Goal: Use online tool/utility

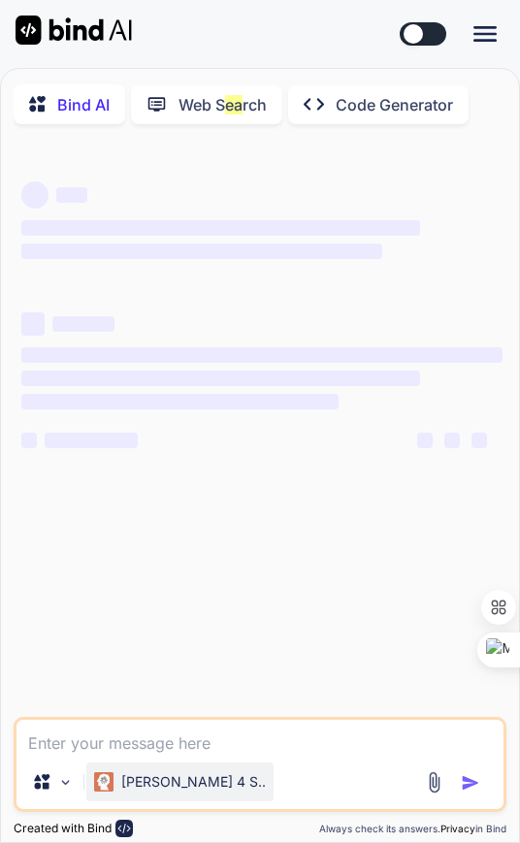
click at [151, 791] on p "[PERSON_NAME] 4 S.." at bounding box center [193, 781] width 144 height 19
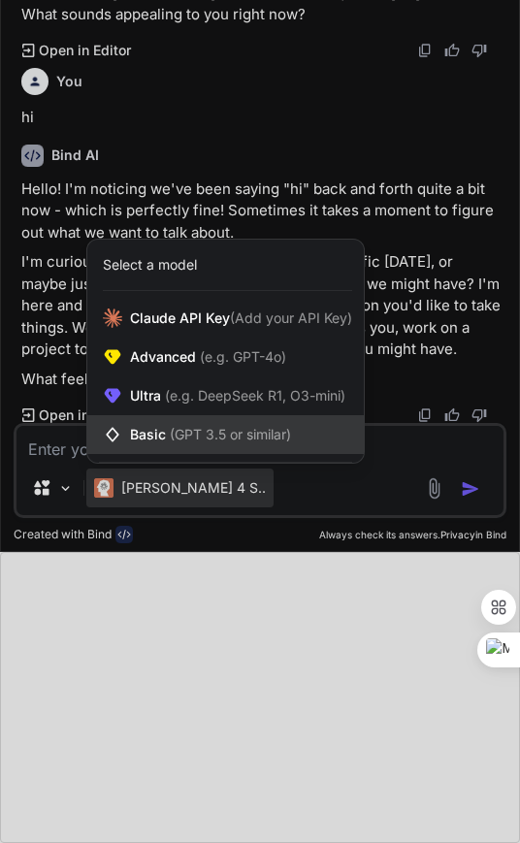
scroll to position [879, 0]
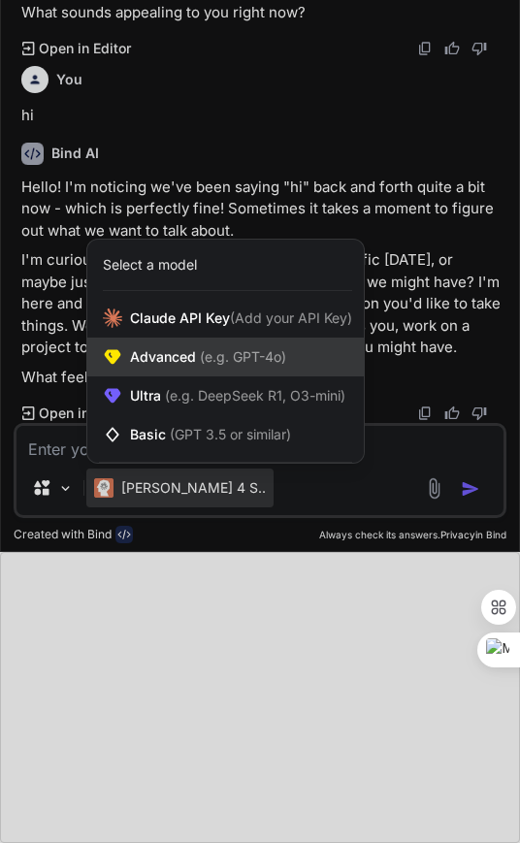
click at [147, 353] on span "Advanced (e.g. GPT-4o)" at bounding box center [208, 356] width 156 height 19
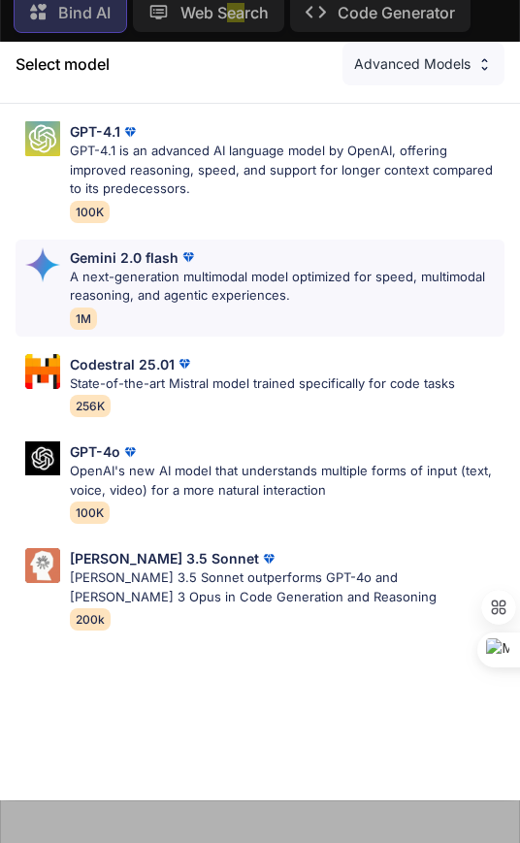
scroll to position [0, 0]
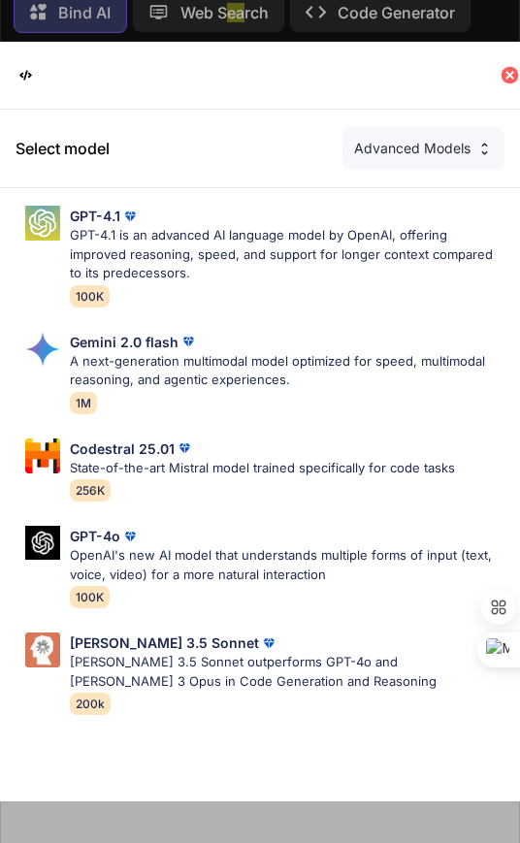
click at [504, 76] on icon at bounding box center [509, 75] width 17 height 17
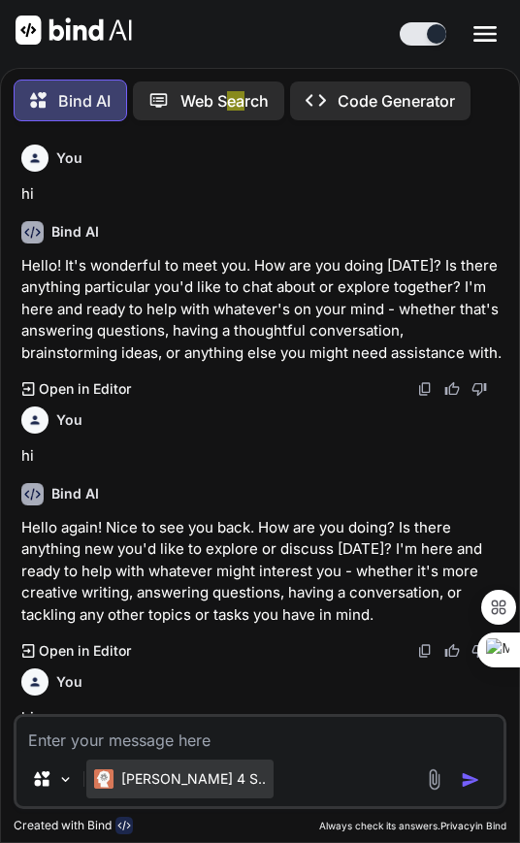
click at [154, 775] on p "[PERSON_NAME] 4 S.." at bounding box center [193, 778] width 144 height 19
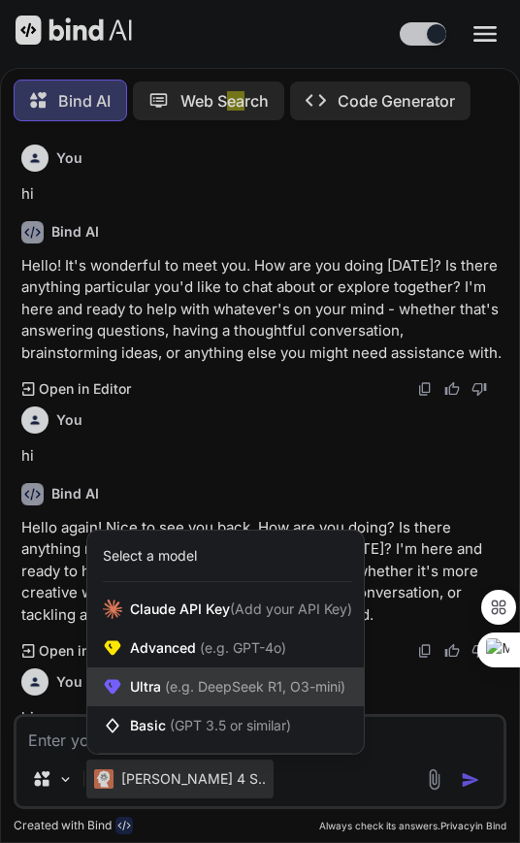
click at [176, 696] on div "Ultra (e.g. DeepSeek R1, O3-mini)" at bounding box center [225, 686] width 276 height 39
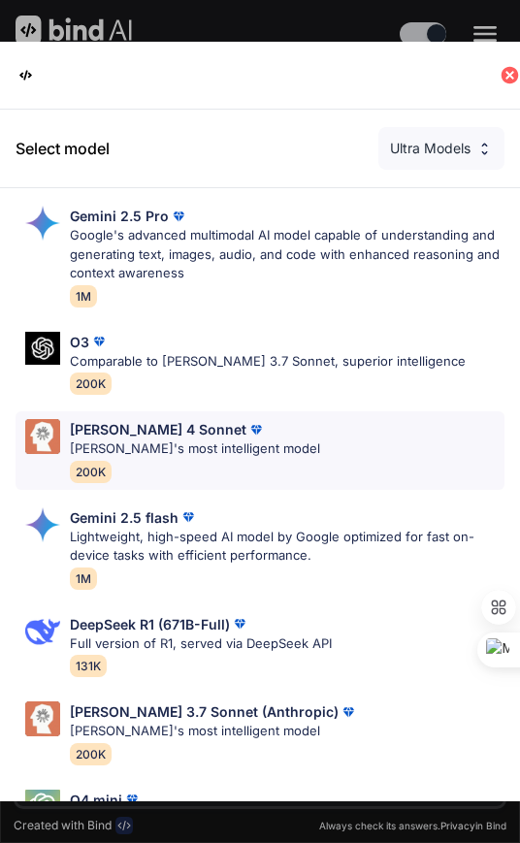
click at [163, 438] on p "Claude 4 Sonnet" at bounding box center [158, 429] width 176 height 20
type textarea "x"
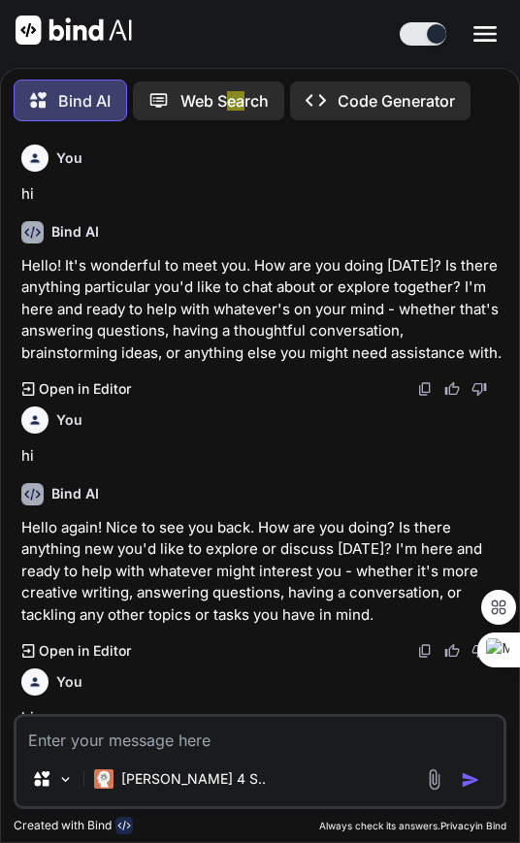
click at [109, 745] on textarea at bounding box center [259, 734] width 486 height 35
click at [109, 745] on textarea "h" at bounding box center [259, 734] width 486 height 35
type textarea "hi"
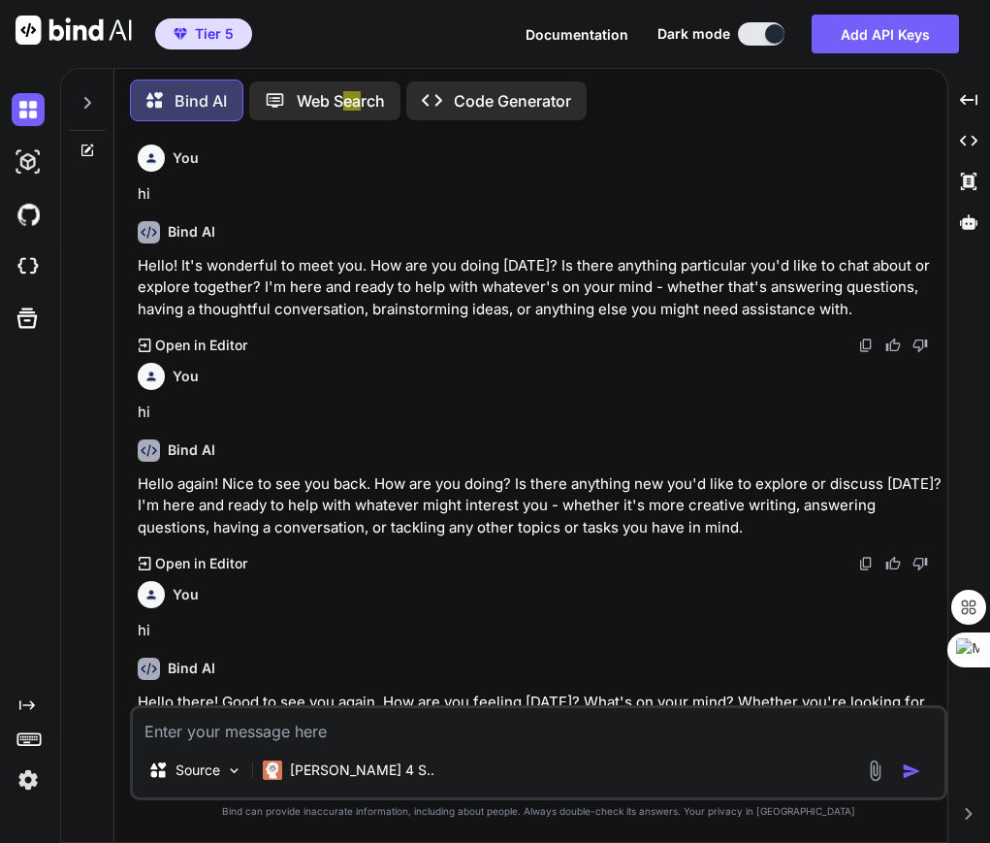
click at [84, 97] on icon at bounding box center [87, 103] width 7 height 12
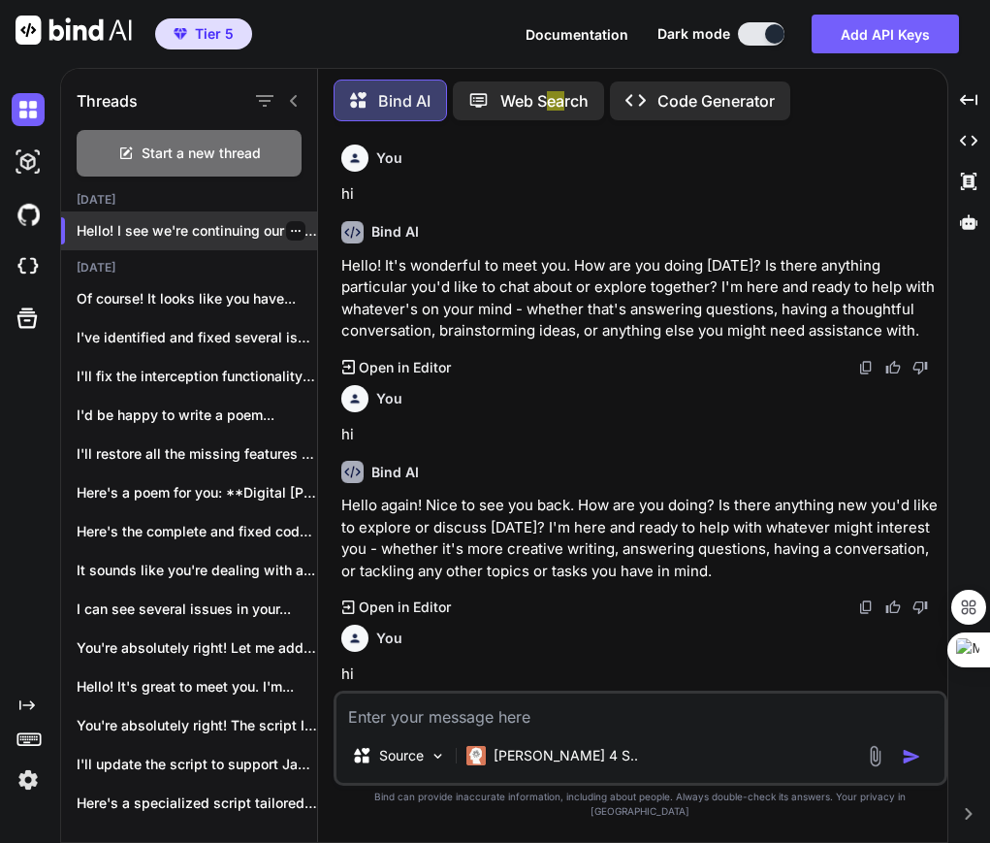
click at [290, 225] on icon "button" at bounding box center [296, 231] width 12 height 12
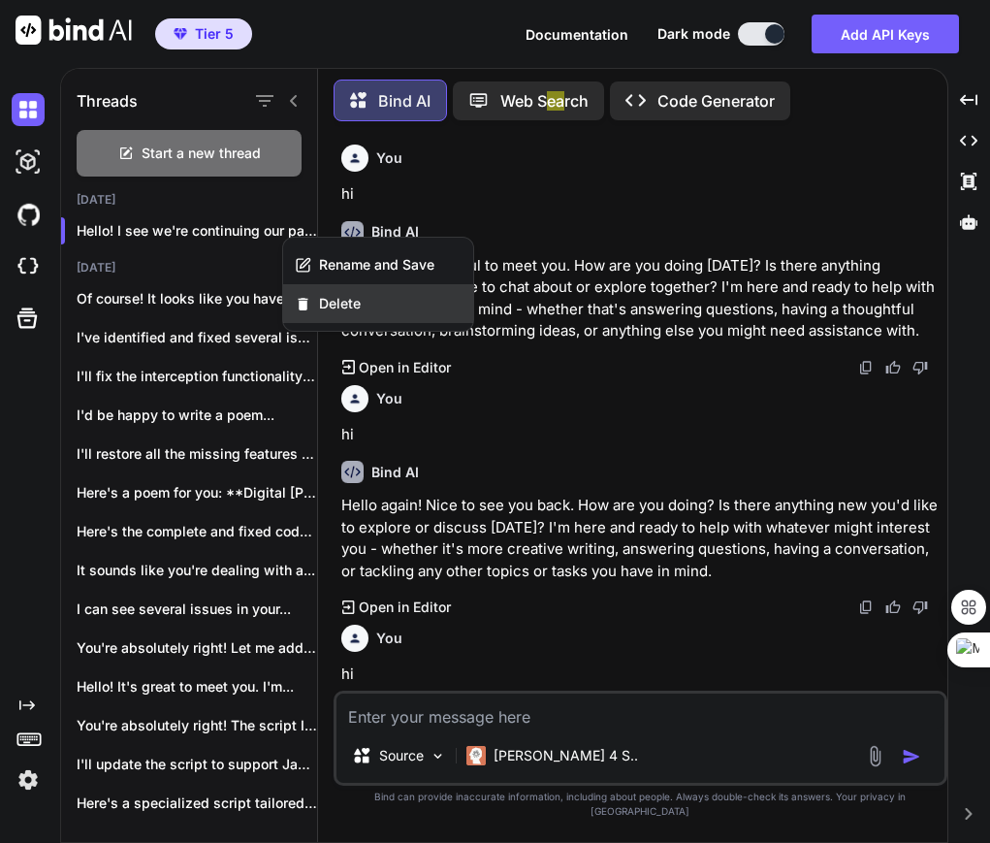
click at [339, 298] on span "Delete" at bounding box center [340, 303] width 42 height 19
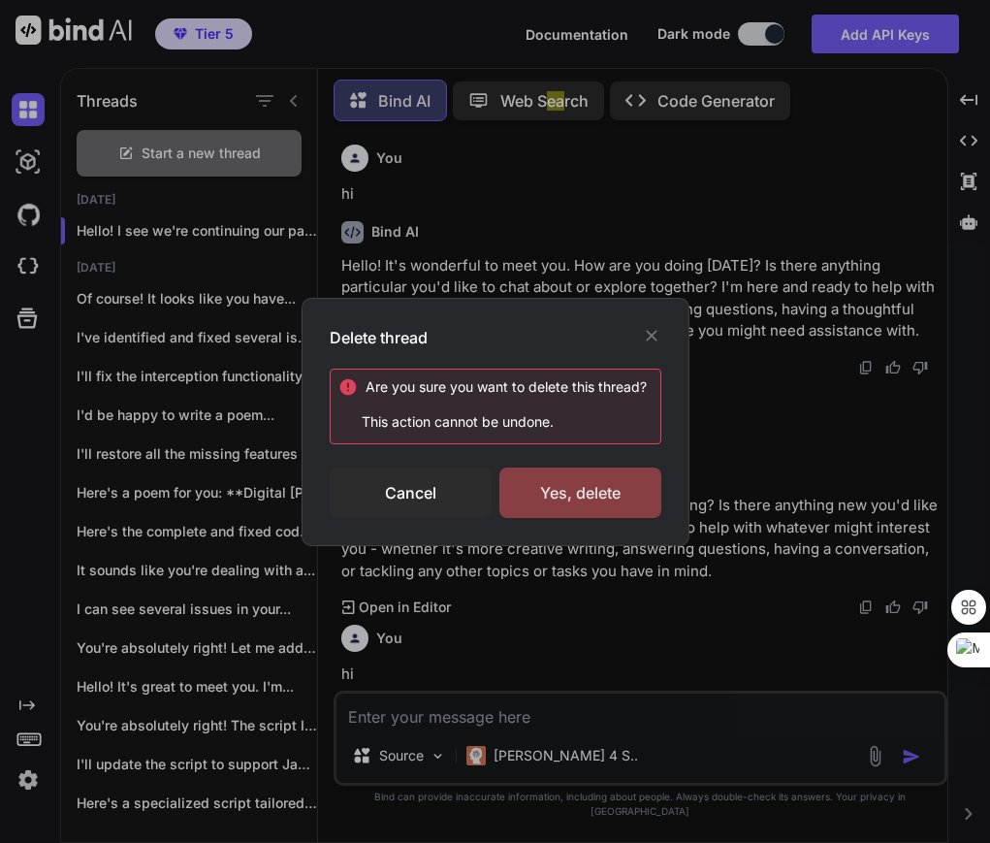
click at [519, 489] on div "Yes, delete" at bounding box center [580, 492] width 162 height 50
